Goal: Task Accomplishment & Management: Manage account settings

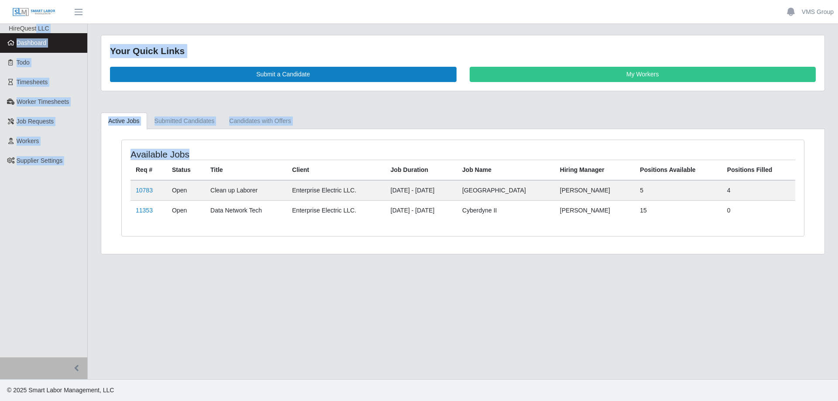
drag, startPoint x: 223, startPoint y: 162, endPoint x: 74, endPoint y: 24, distance: 203.2
click at [36, 0] on html "VMS Group Account Settings Logout HireQuest LLC Dashboard Todo Timesheets Worke…" at bounding box center [419, 200] width 838 height 401
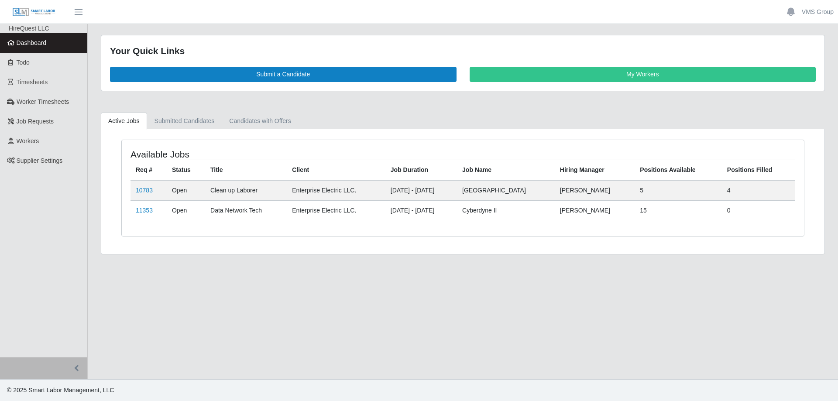
click at [465, 285] on main "Your Quick Links Submit a Candidate My Workers Active Jobs Submitted Candidates…" at bounding box center [463, 201] width 750 height 355
click at [65, 119] on link "Job Requests" at bounding box center [43, 122] width 87 height 20
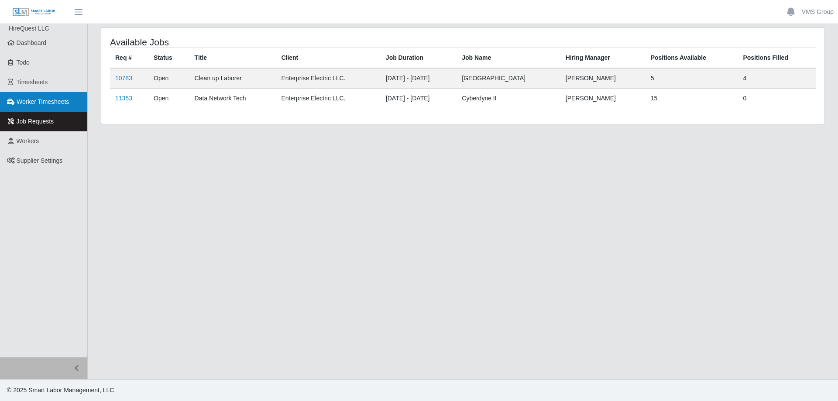
click at [58, 106] on link "Worker Timesheets" at bounding box center [43, 102] width 87 height 20
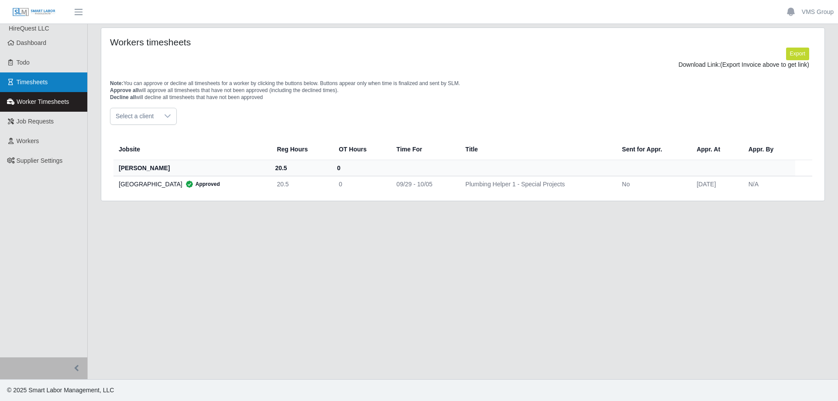
click at [59, 76] on link "Timesheets" at bounding box center [43, 82] width 87 height 20
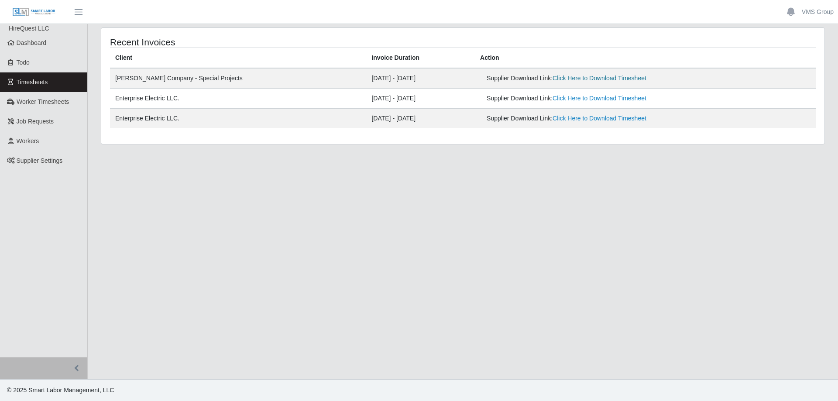
click at [597, 78] on link "Click Here to Download Timesheet" at bounding box center [599, 78] width 94 height 7
click at [579, 97] on link "Click Here to Download Timesheet" at bounding box center [599, 98] width 94 height 7
